Goal: Task Accomplishment & Management: Use online tool/utility

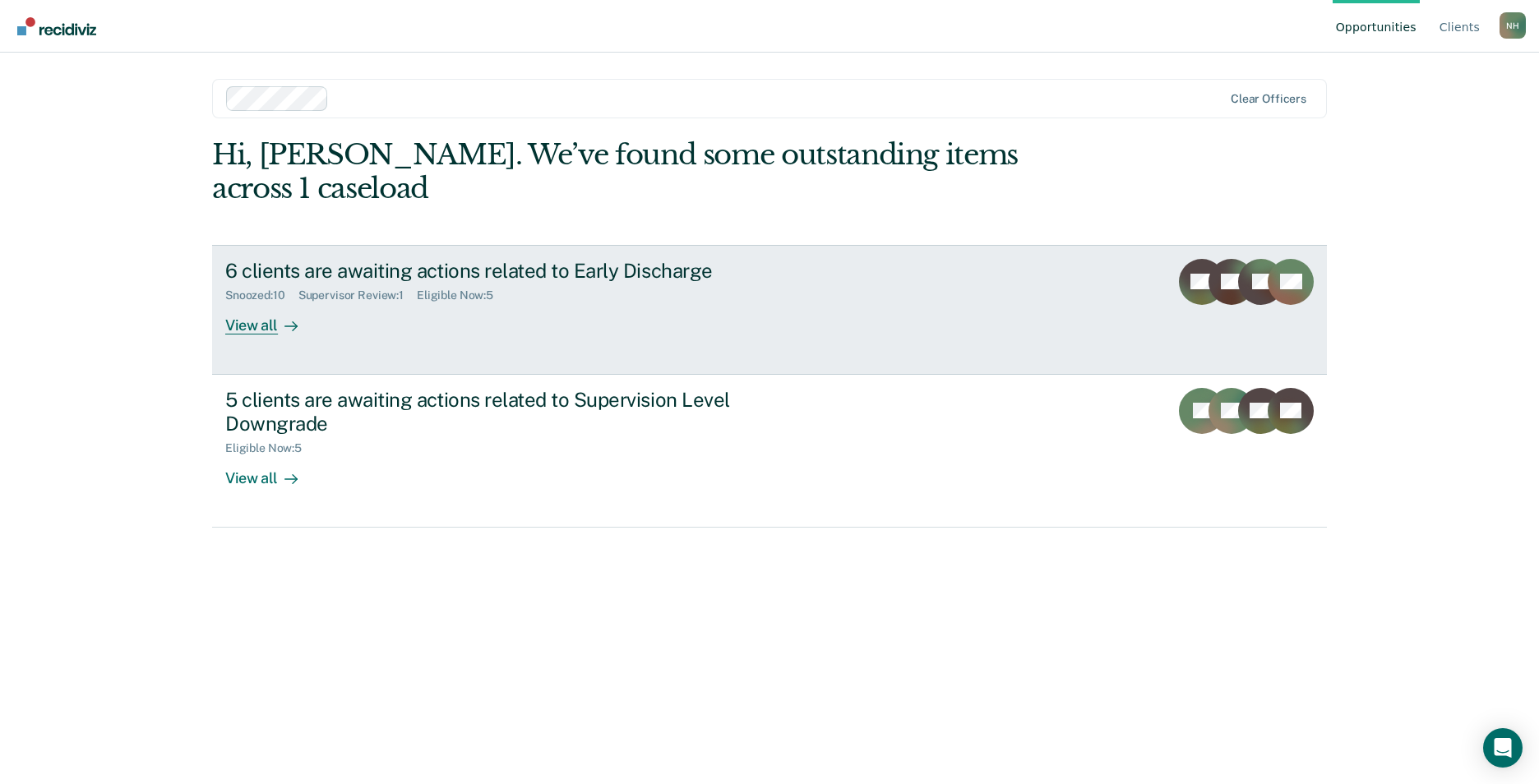
click at [496, 259] on div "6 clients are awaiting actions related to Early Discharge" at bounding box center [514, 270] width 577 height 24
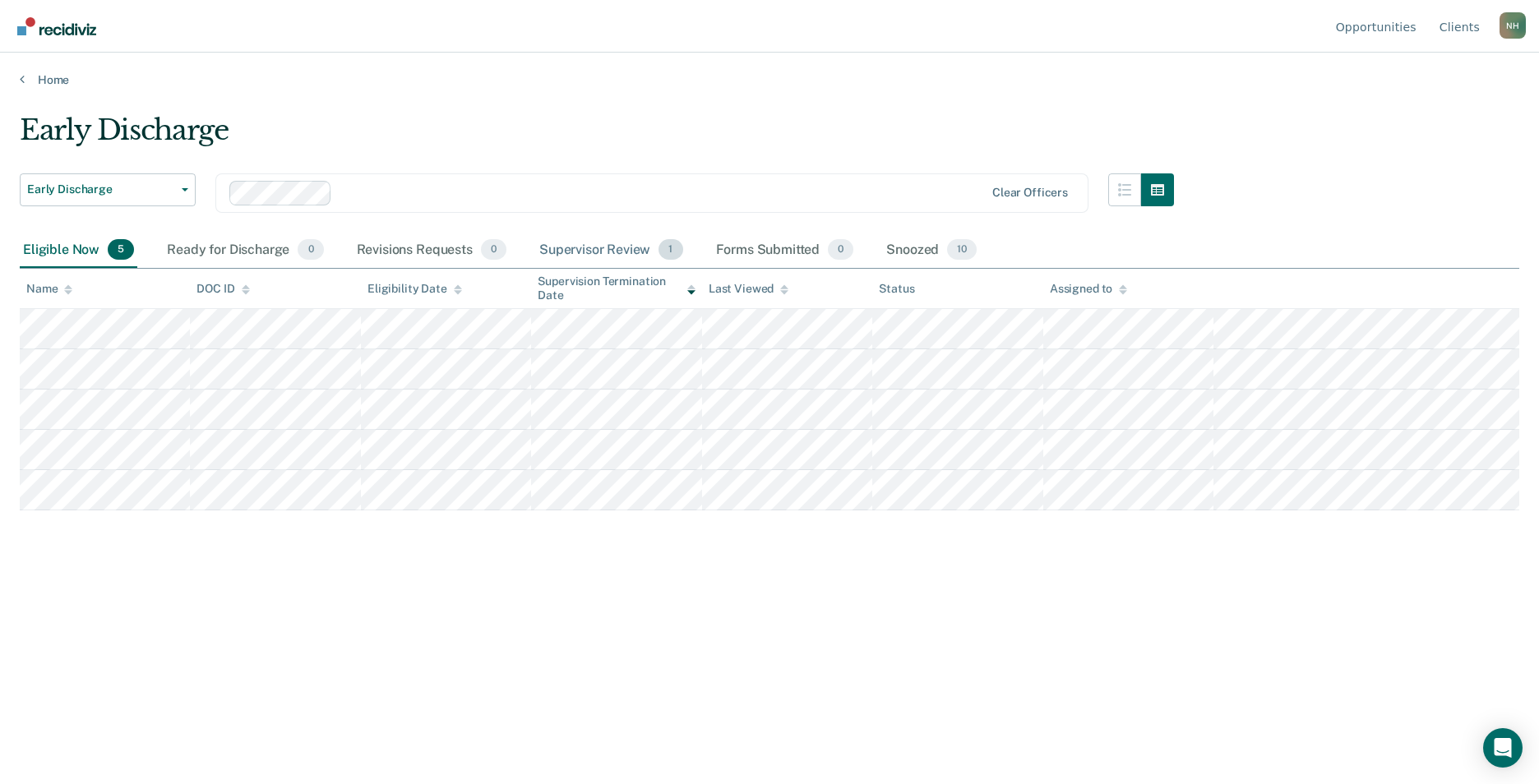
click at [609, 249] on div "Supervisor Review 1" at bounding box center [611, 251] width 150 height 37
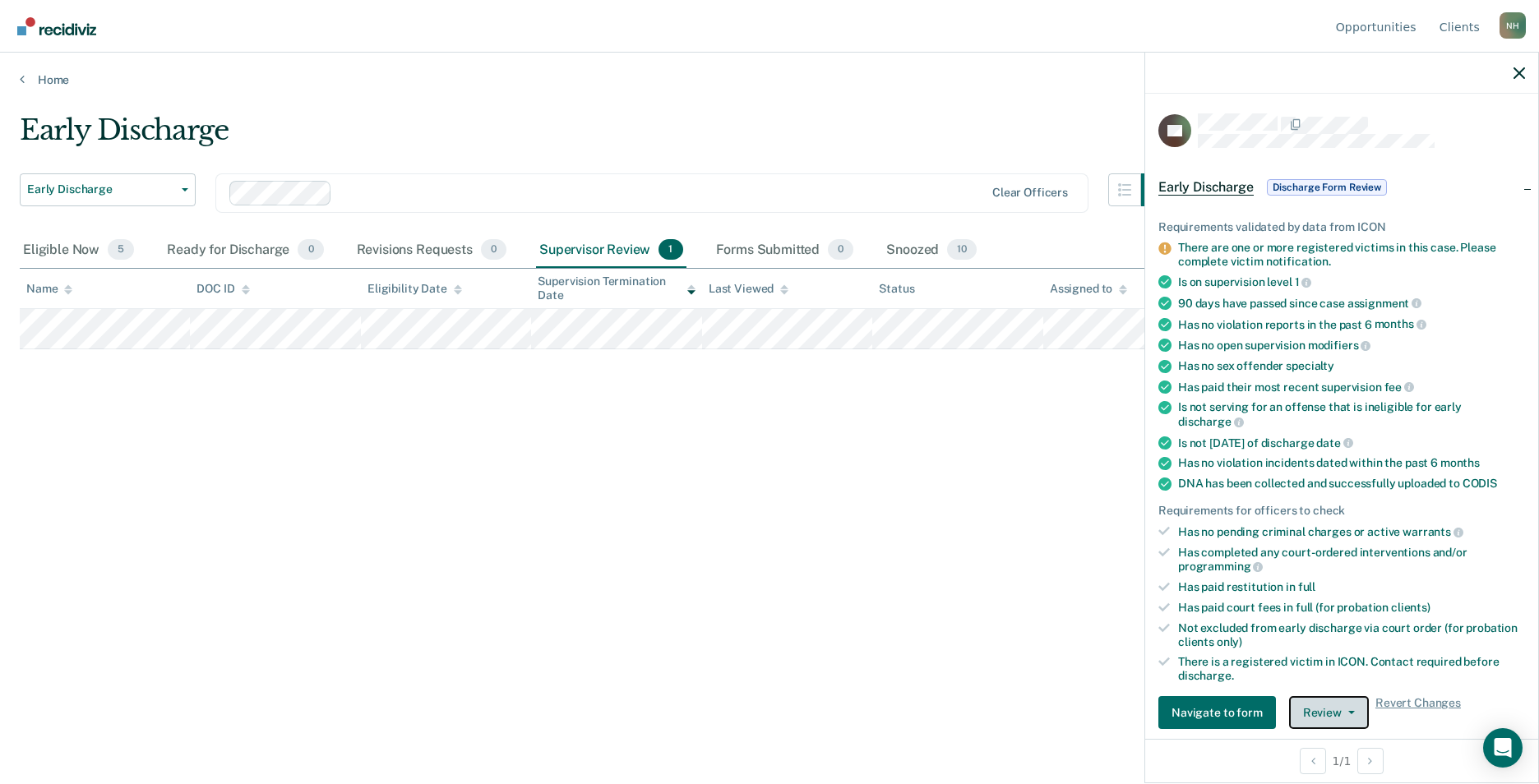
click at [1334, 710] on button "Review" at bounding box center [1329, 713] width 80 height 33
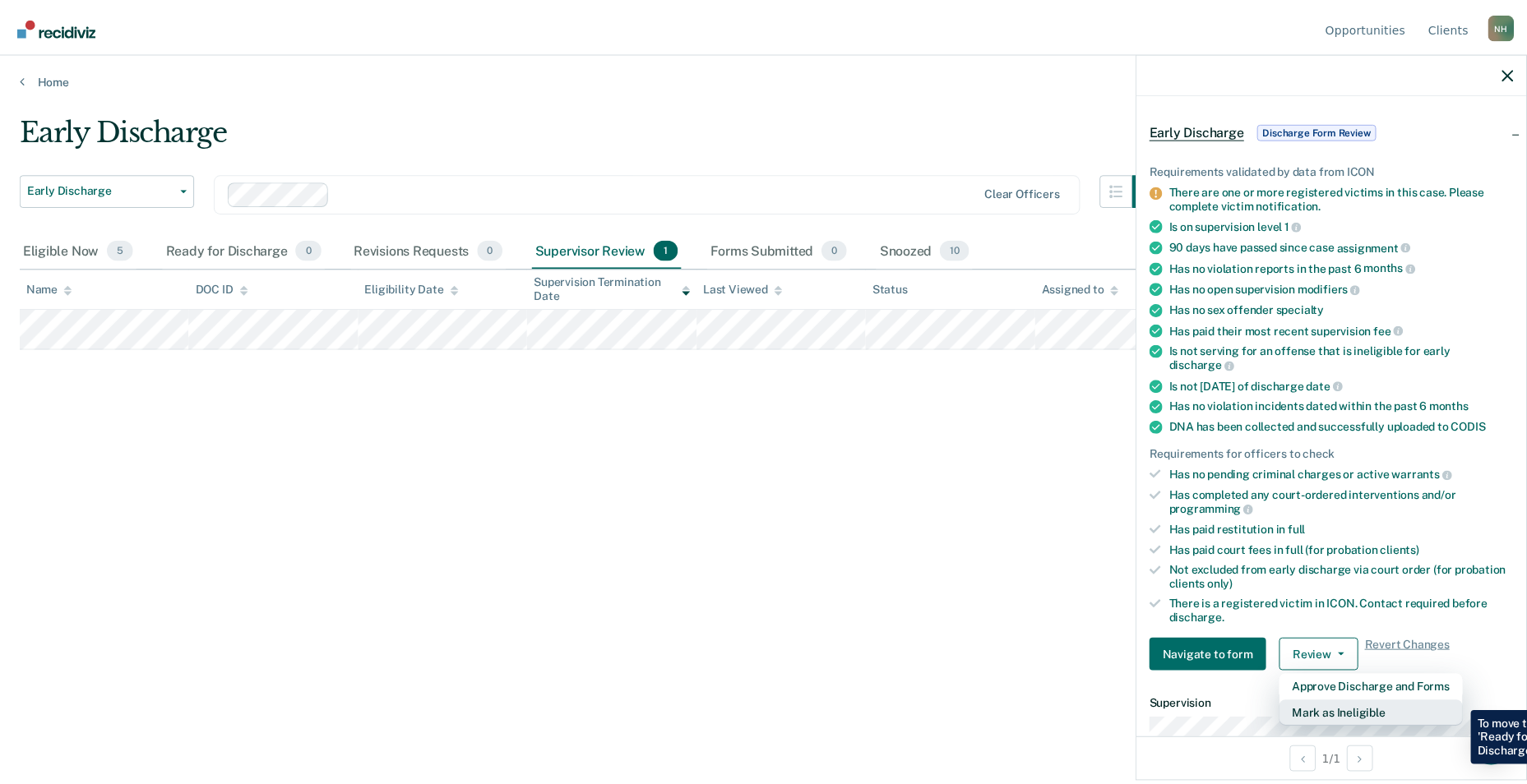
scroll to position [170, 0]
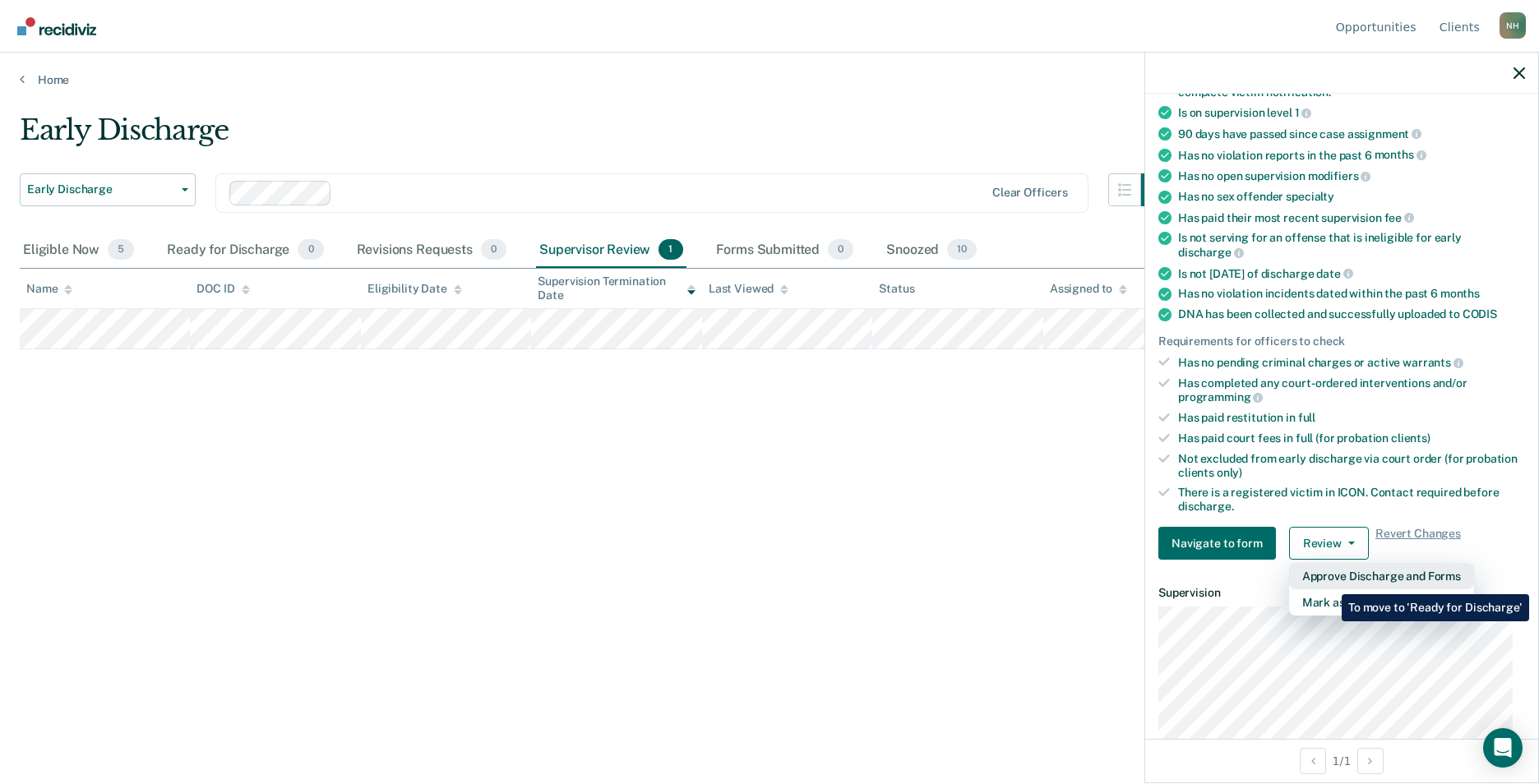
click at [1329, 582] on button "Approve Discharge and Forms" at bounding box center [1381, 576] width 185 height 27
